Goal: Task Accomplishment & Management: Use online tool/utility

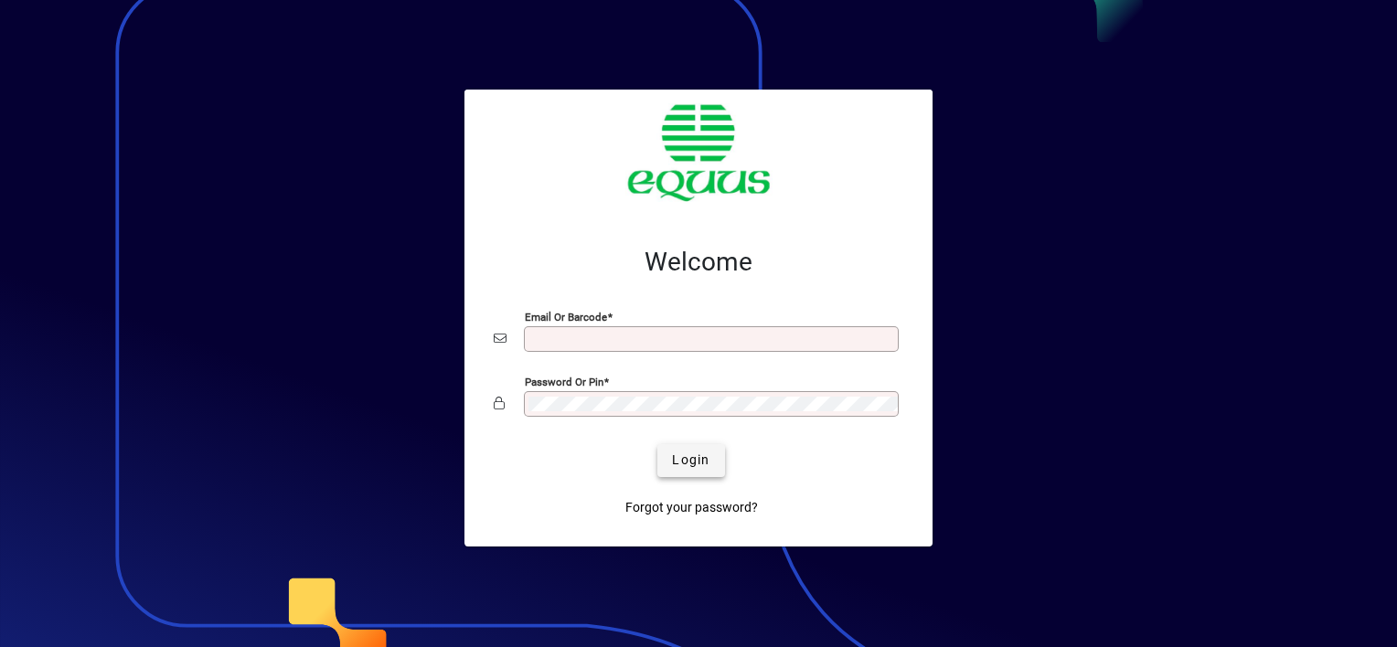
type input "**********"
click at [690, 461] on span "Login" at bounding box center [690, 460] width 37 height 19
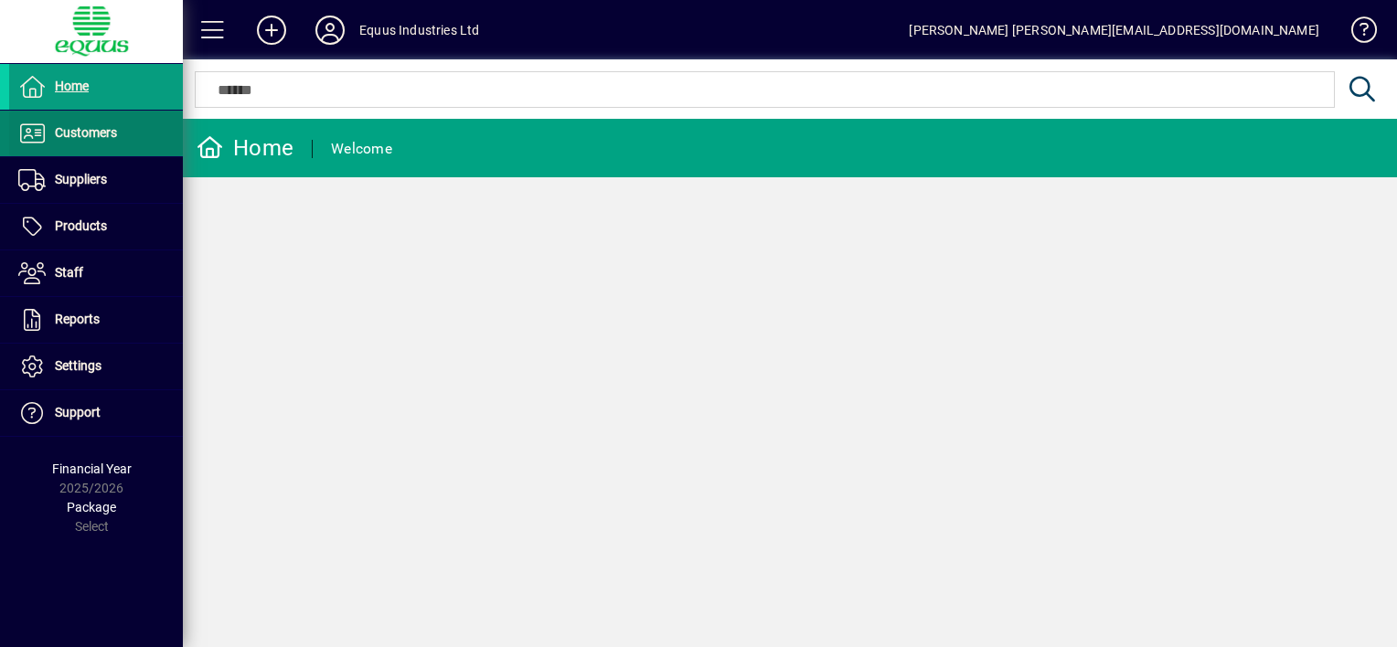
click at [66, 126] on span "Customers" at bounding box center [86, 132] width 62 height 15
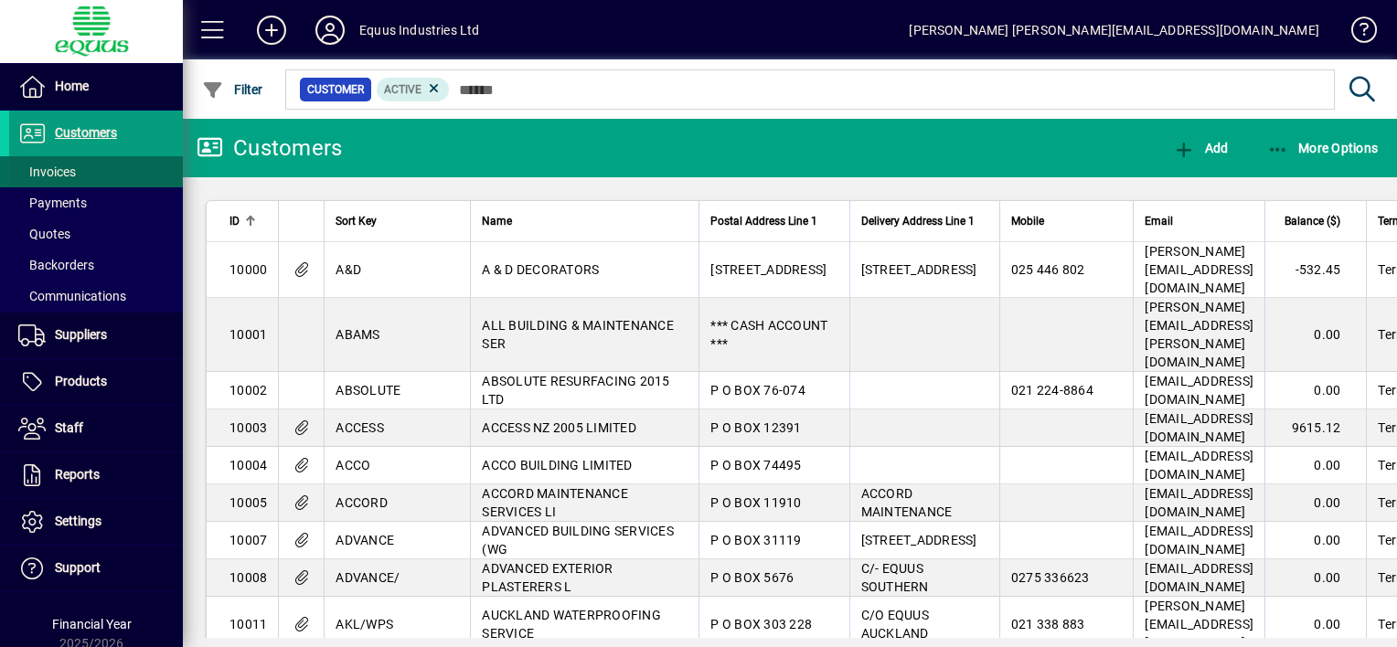
click at [68, 172] on span "Invoices" at bounding box center [47, 172] width 58 height 15
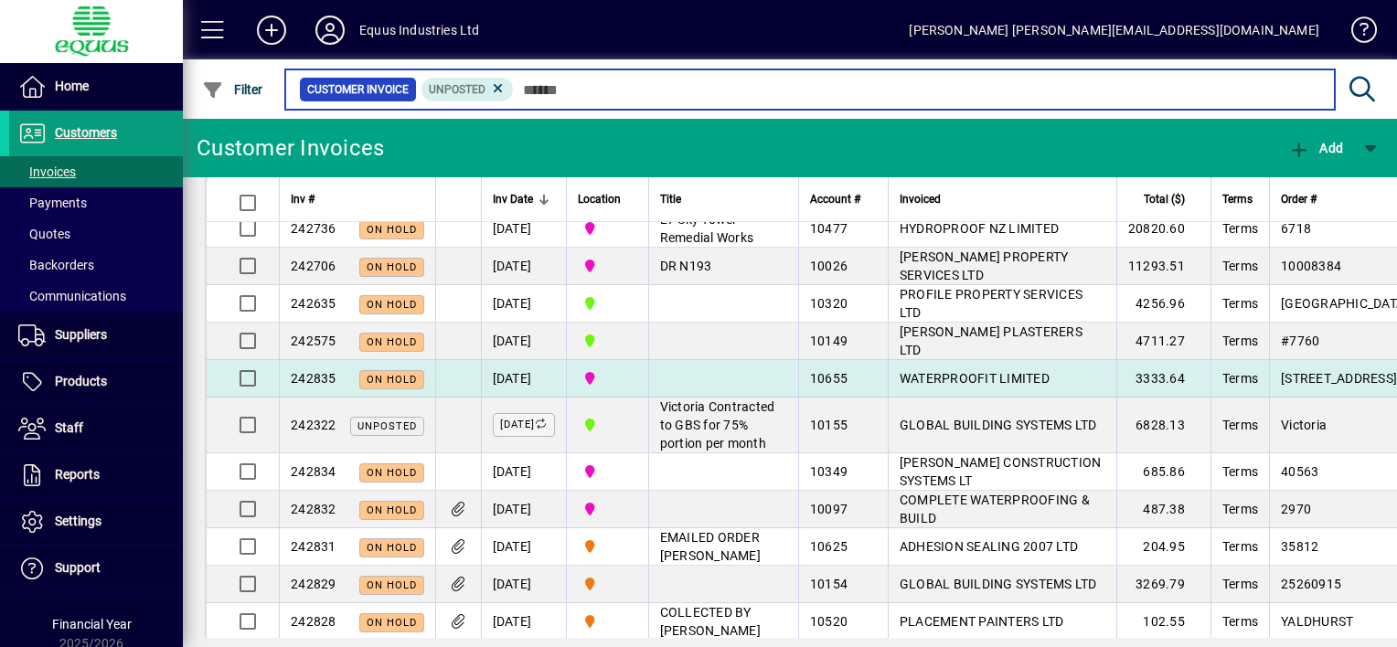
scroll to position [366, 0]
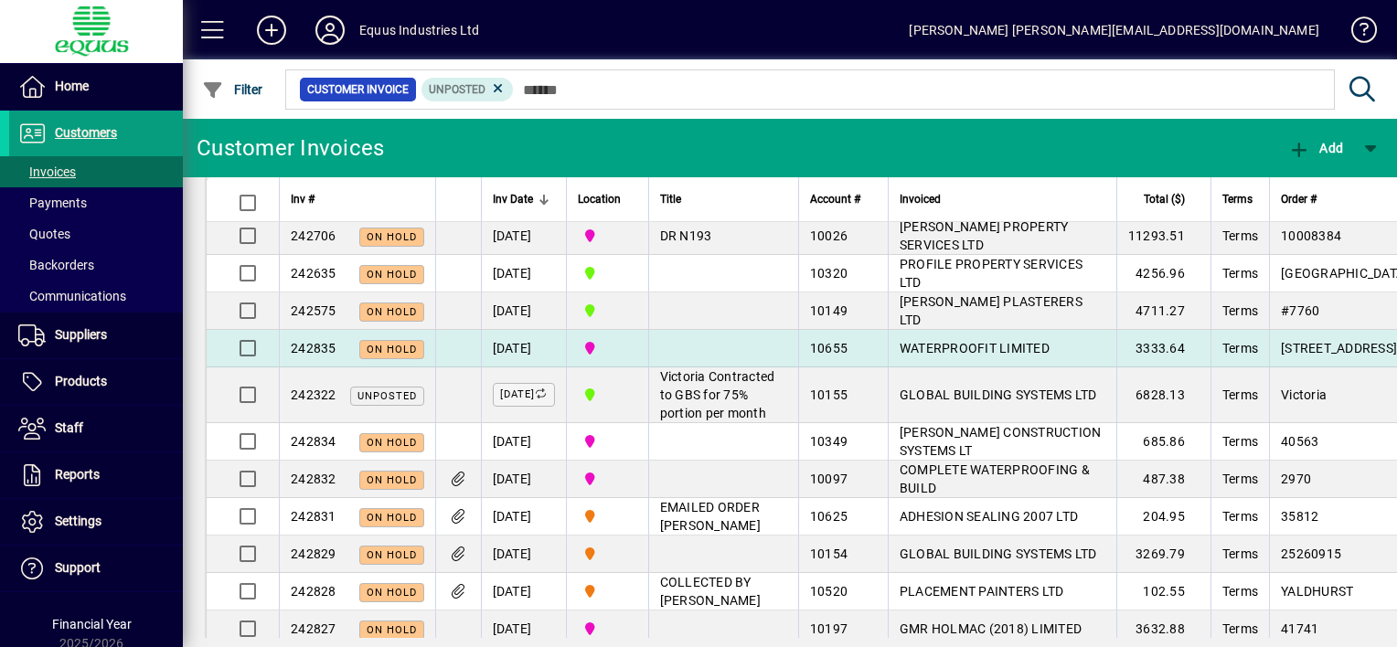
click at [729, 368] on td at bounding box center [723, 348] width 150 height 37
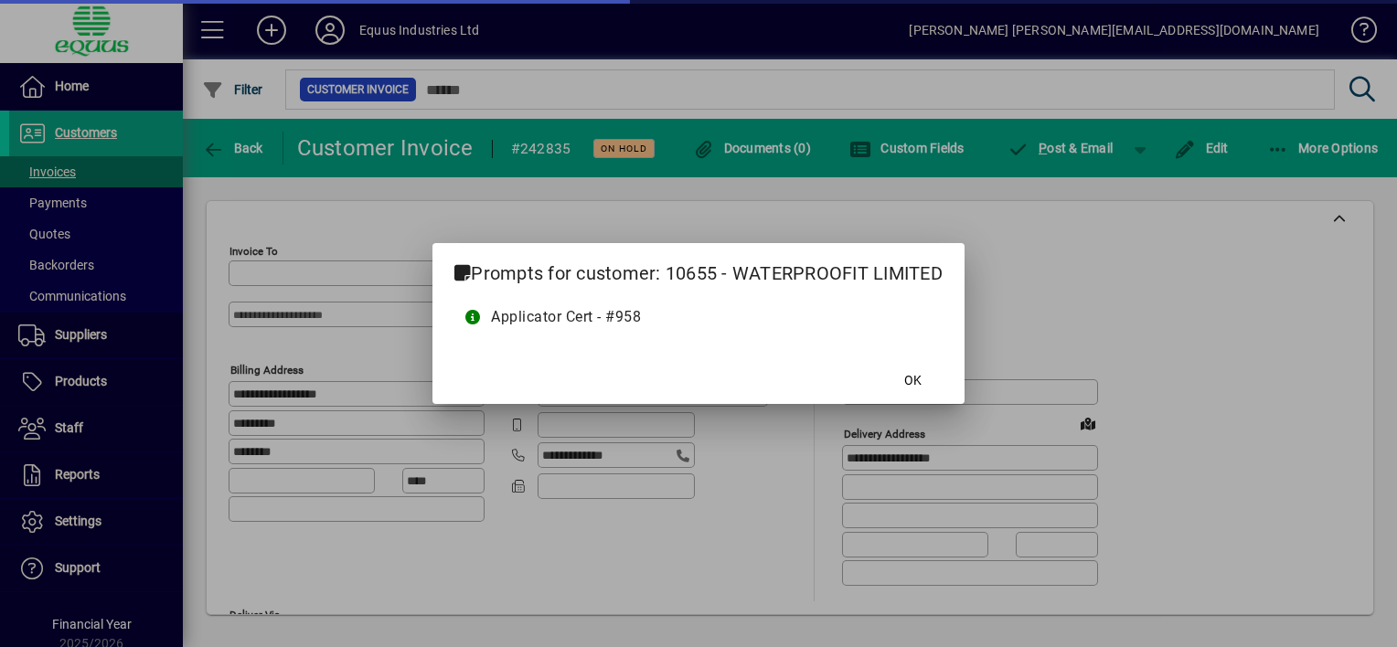
type input "**********"
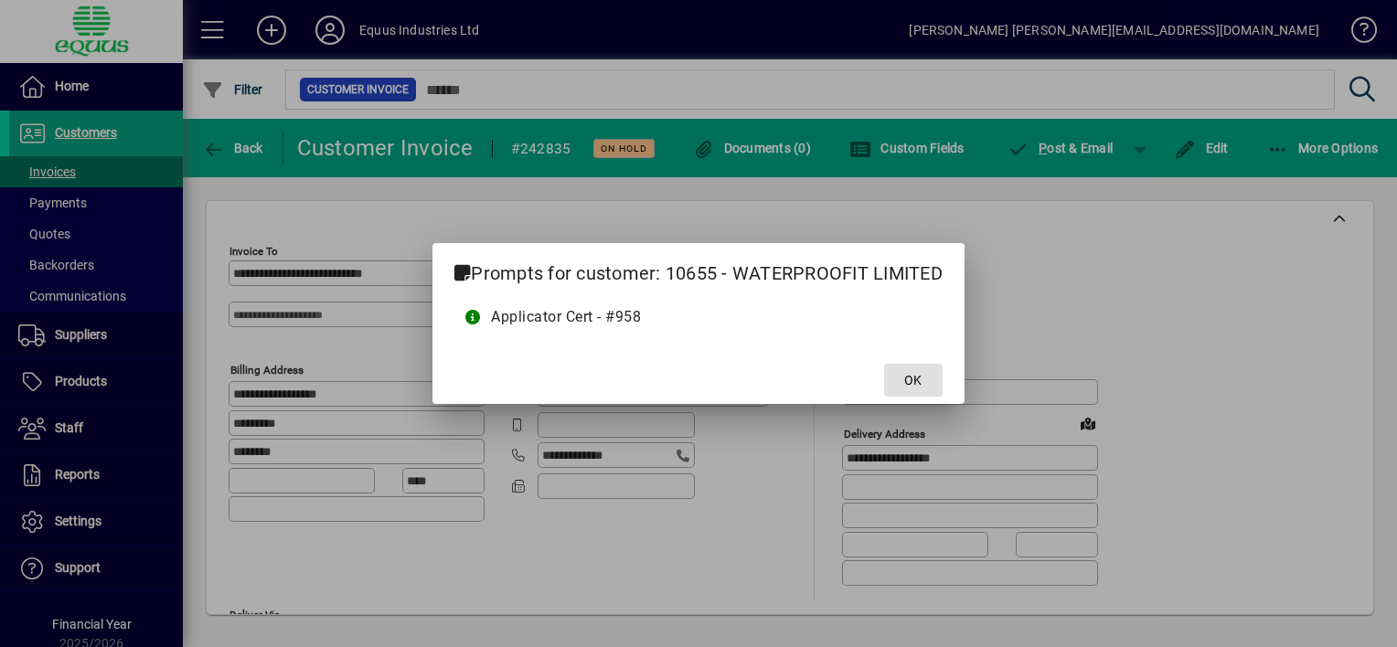
click at [900, 382] on span at bounding box center [913, 380] width 59 height 44
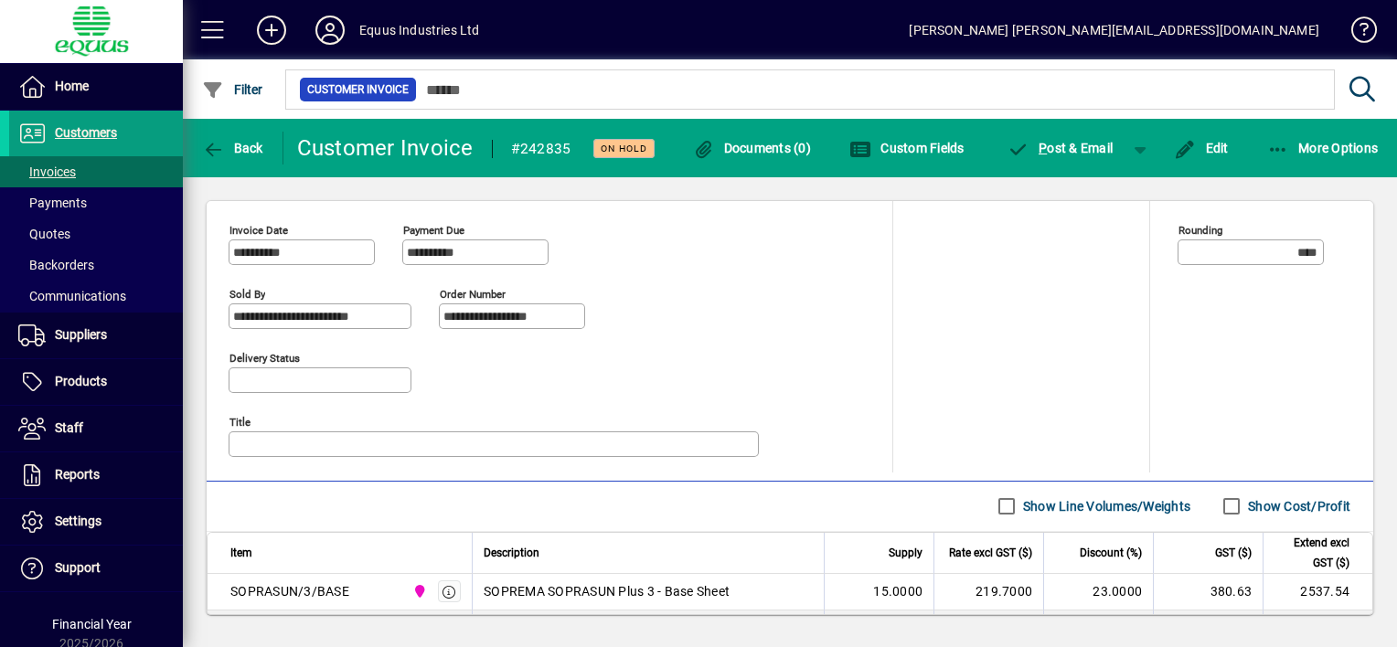
scroll to position [732, 0]
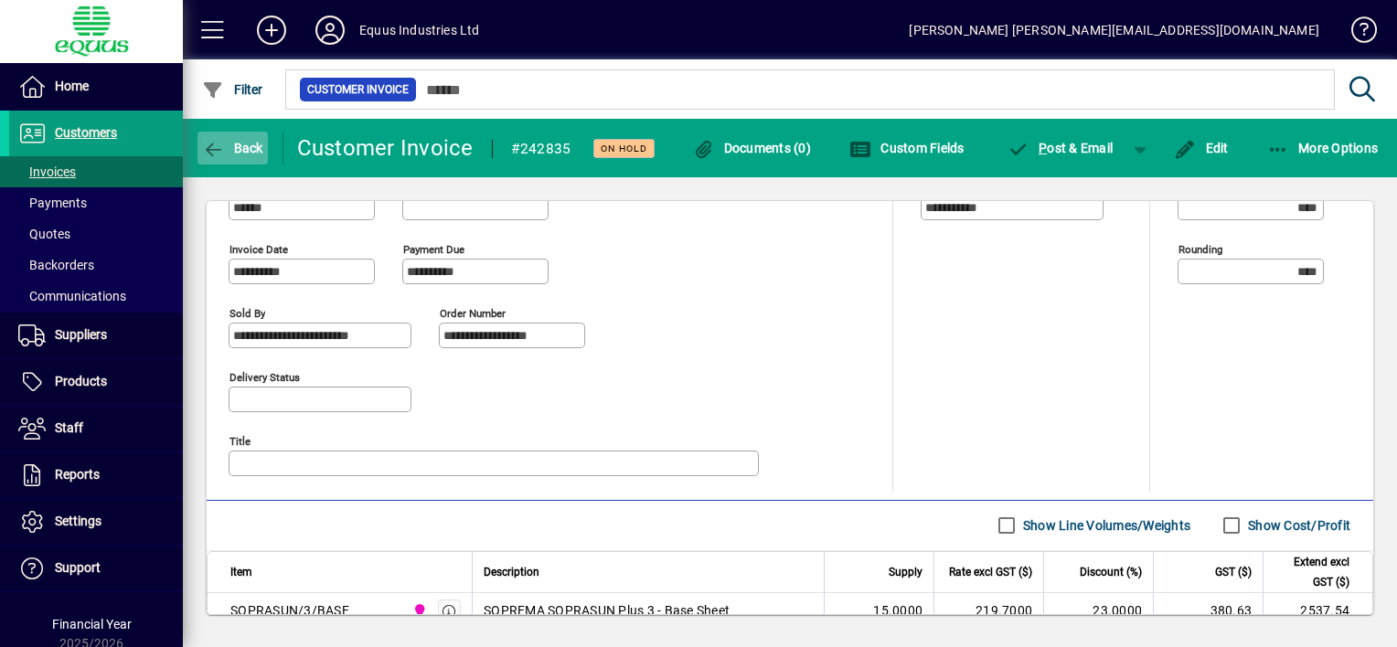
click at [214, 141] on icon "button" at bounding box center [213, 150] width 23 height 18
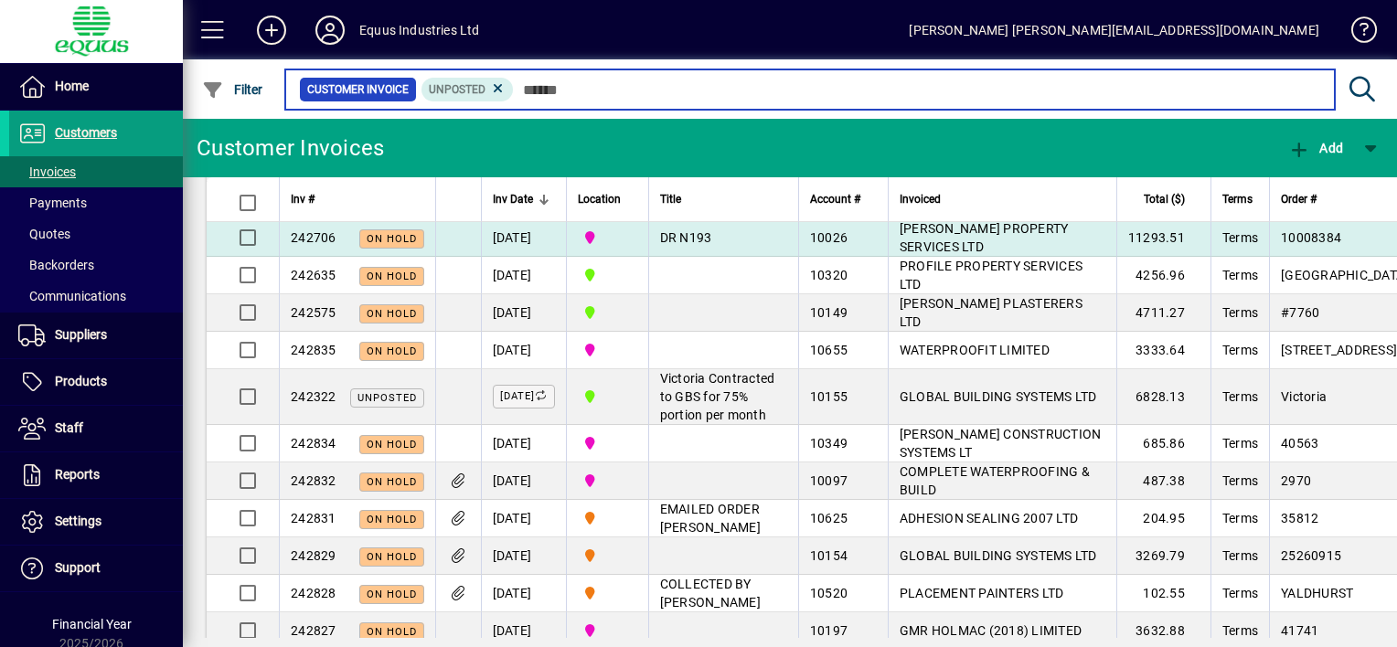
scroll to position [366, 0]
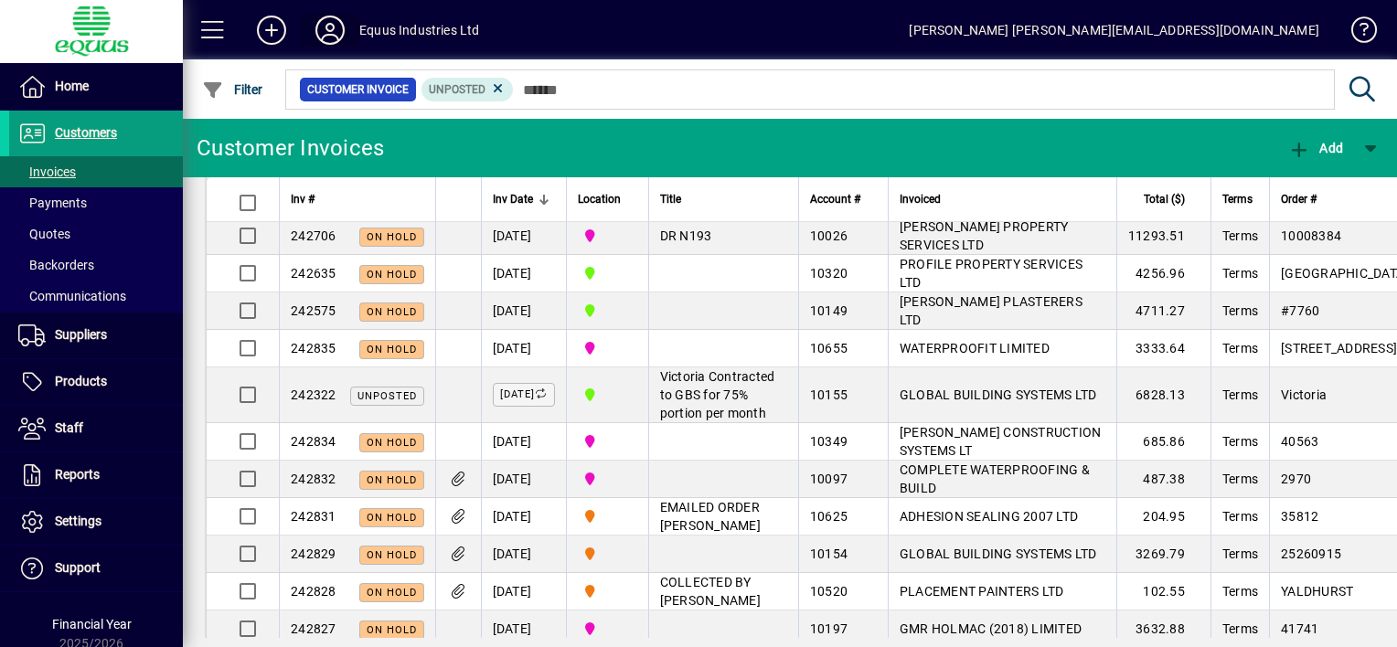
click at [336, 28] on icon at bounding box center [330, 30] width 37 height 29
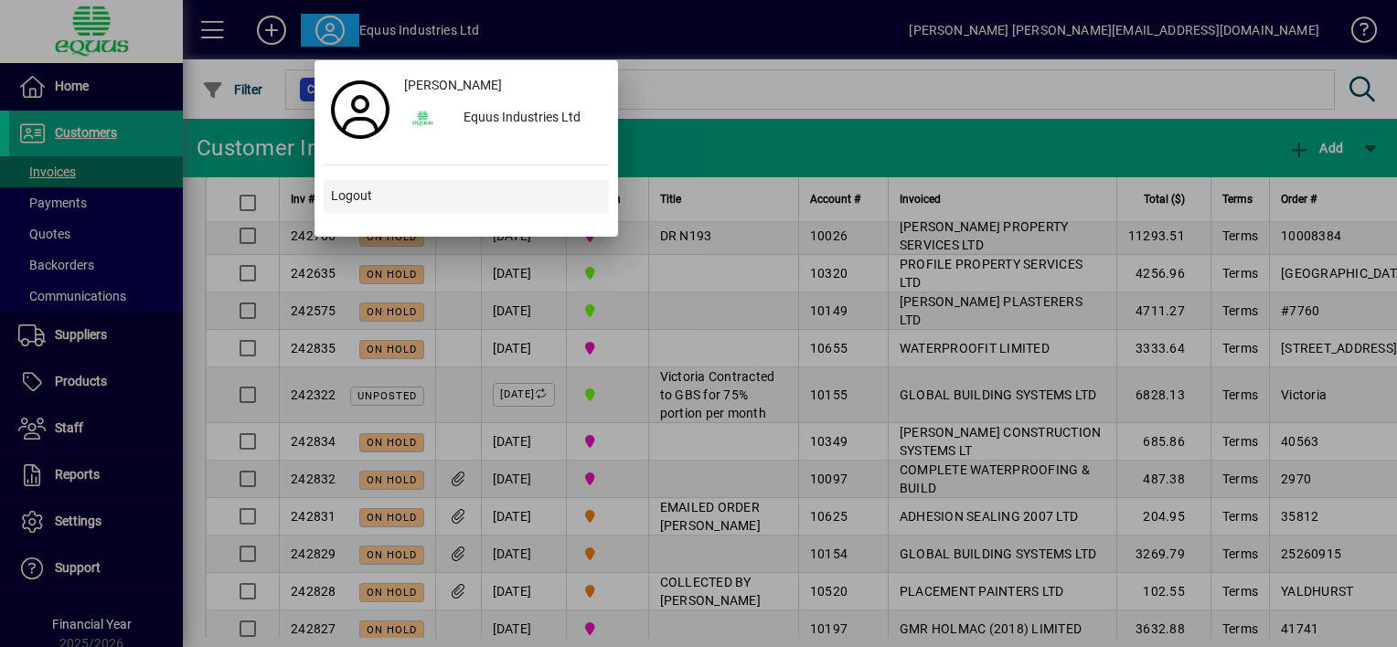
click at [362, 196] on span "Logout" at bounding box center [351, 196] width 41 height 19
